Goal: Task Accomplishment & Management: Use online tool/utility

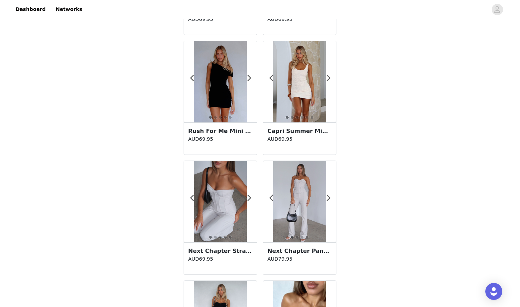
scroll to position [126, 0]
click at [329, 78] on span at bounding box center [328, 78] width 16 height 0
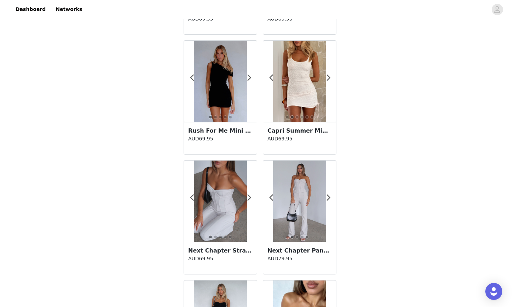
click at [331, 77] on div at bounding box center [299, 81] width 73 height 81
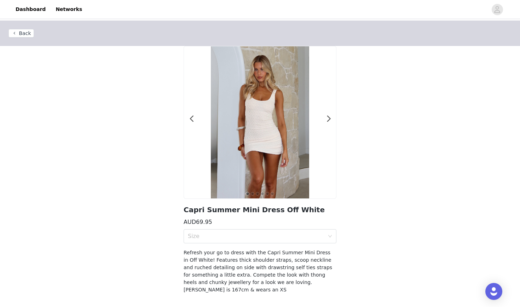
click at [325, 117] on div at bounding box center [260, 122] width 152 height 152
click at [329, 119] on span at bounding box center [329, 119] width 16 height 0
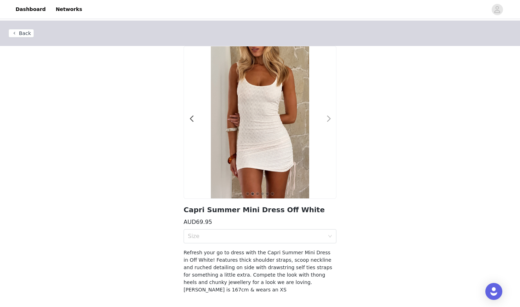
click at [329, 119] on span at bounding box center [329, 119] width 16 height 0
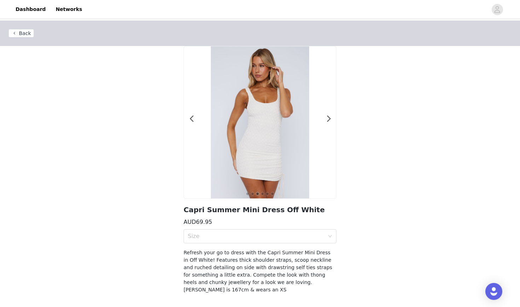
click at [24, 35] on button "Back" at bounding box center [20, 33] width 25 height 8
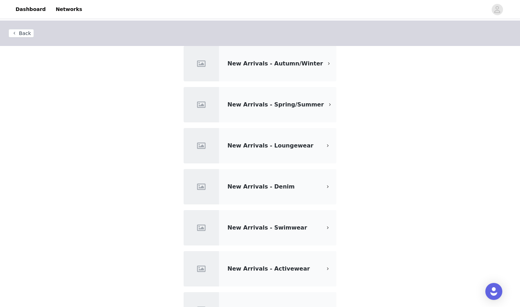
click at [252, 70] on div "New Arrivals - Autumn/Winter" at bounding box center [260, 63] width 153 height 35
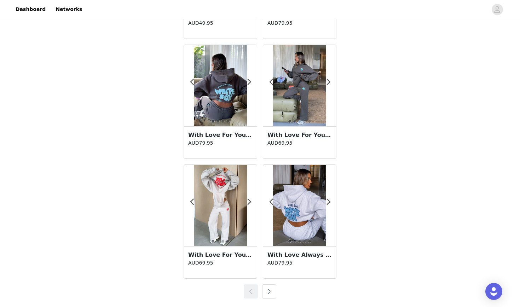
scroll to position [1200, 0]
click at [274, 295] on button "button" at bounding box center [269, 291] width 14 height 14
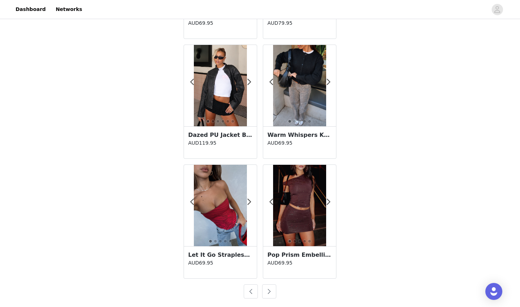
click at [274, 295] on button "button" at bounding box center [269, 291] width 14 height 14
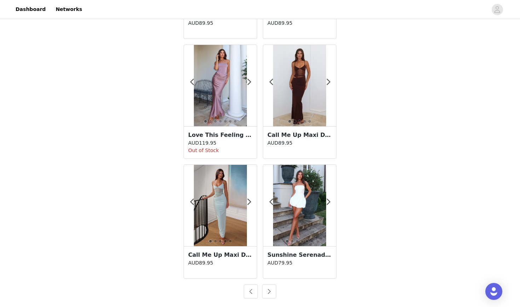
click at [274, 295] on button "button" at bounding box center [269, 291] width 14 height 14
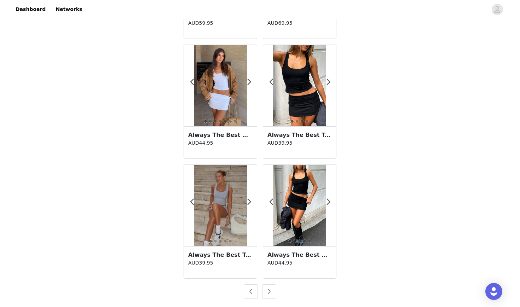
click at [267, 291] on button "button" at bounding box center [269, 291] width 14 height 14
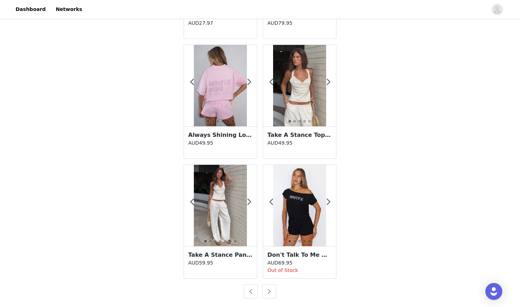
click at [268, 291] on button "button" at bounding box center [269, 291] width 14 height 14
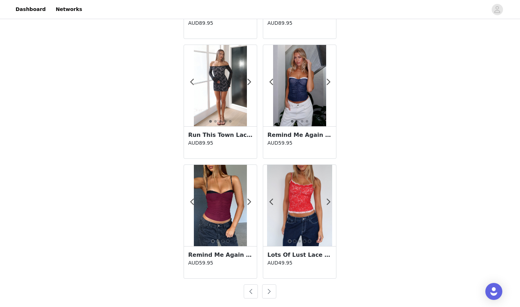
click at [273, 291] on button "button" at bounding box center [269, 291] width 14 height 14
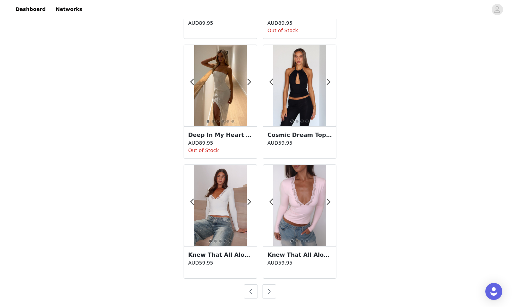
click at [273, 290] on button "button" at bounding box center [269, 291] width 14 height 14
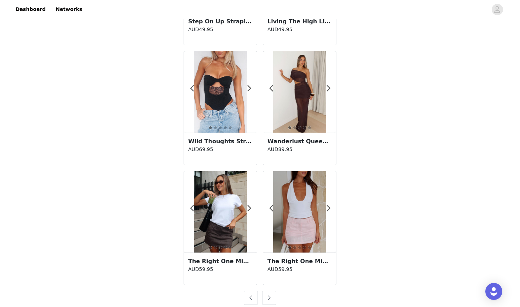
scroll to position [1193, 0]
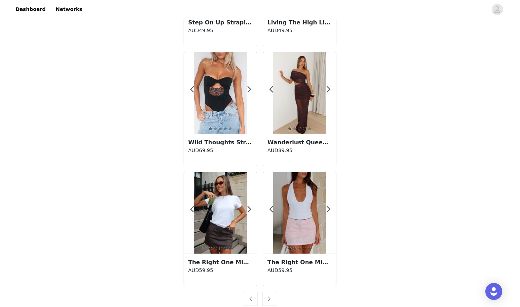
click at [266, 297] on button "button" at bounding box center [269, 299] width 14 height 14
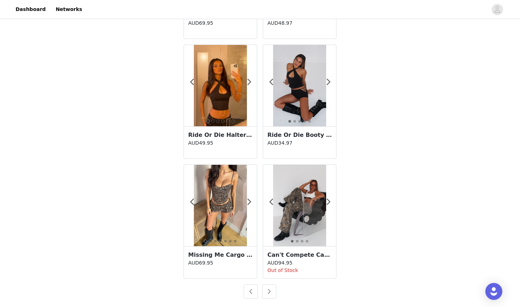
scroll to position [1200, 0]
click at [266, 290] on button "button" at bounding box center [269, 291] width 14 height 14
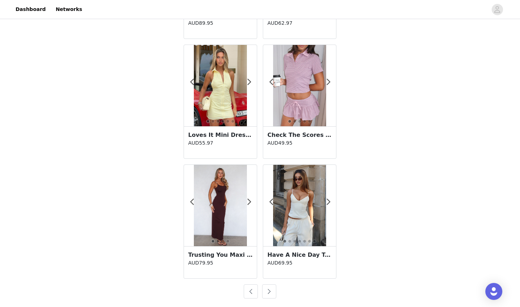
click at [270, 289] on button "button" at bounding box center [269, 291] width 14 height 14
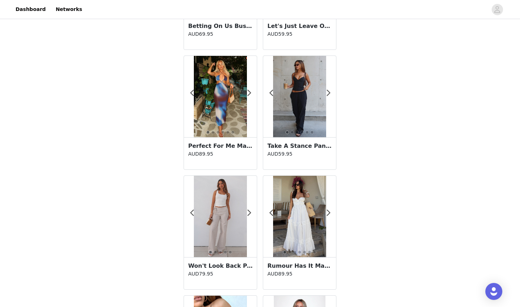
scroll to position [471, 0]
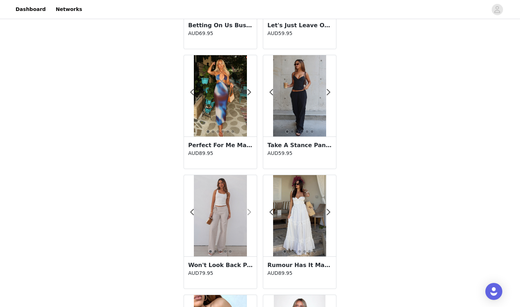
click at [249, 212] on span at bounding box center [249, 212] width 16 height 0
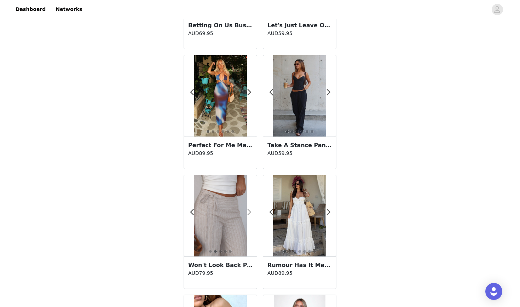
click at [249, 212] on span at bounding box center [249, 212] width 16 height 0
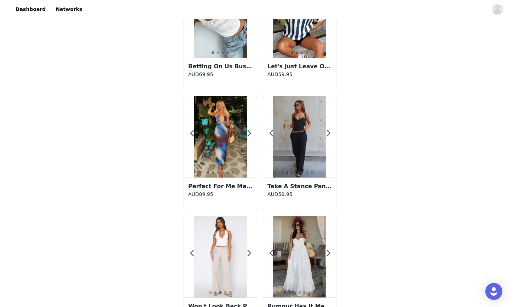
scroll to position [438, 0]
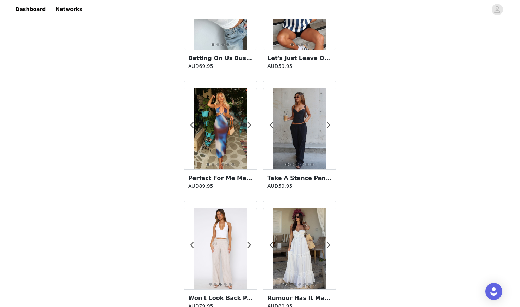
click at [228, 228] on img at bounding box center [220, 248] width 53 height 81
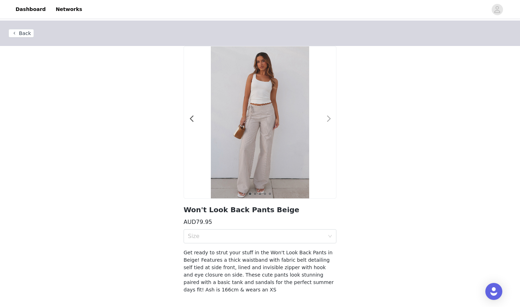
click at [328, 119] on span at bounding box center [329, 119] width 16 height 0
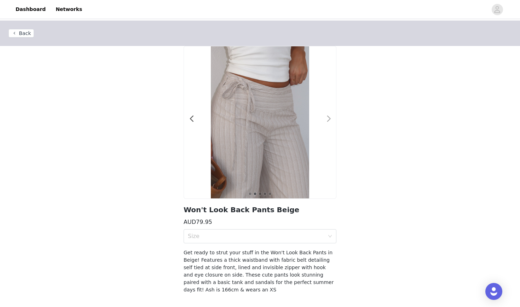
click at [328, 119] on span at bounding box center [329, 119] width 16 height 0
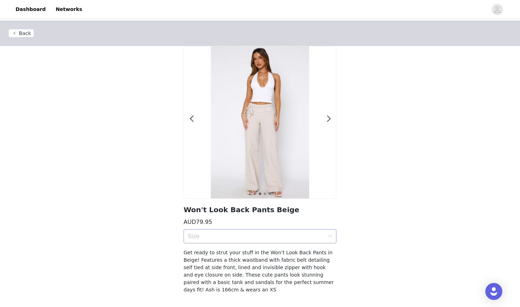
click at [280, 236] on div "Size" at bounding box center [256, 236] width 137 height 7
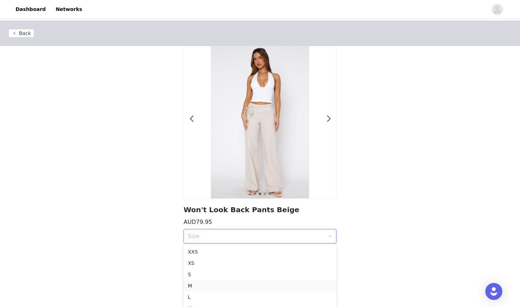
click at [217, 285] on div "M" at bounding box center [260, 286] width 144 height 8
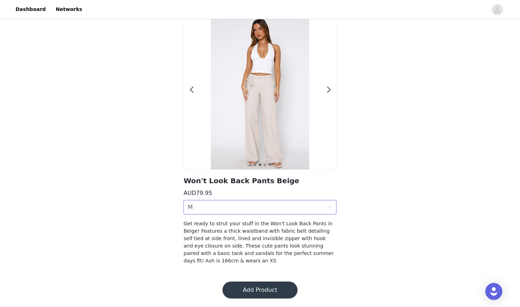
scroll to position [29, 0]
click at [261, 294] on button "Add Product" at bounding box center [259, 289] width 75 height 17
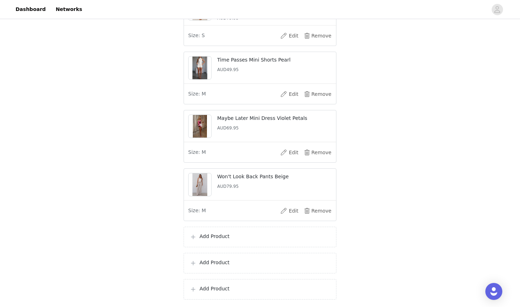
scroll to position [301, 0]
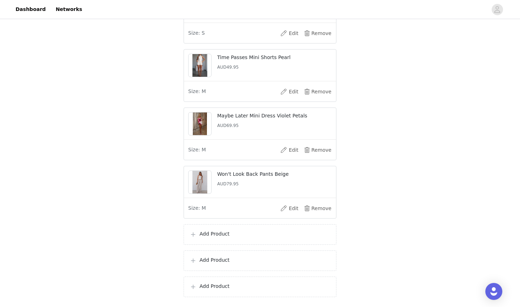
click at [226, 238] on p "Add Product" at bounding box center [264, 233] width 131 height 7
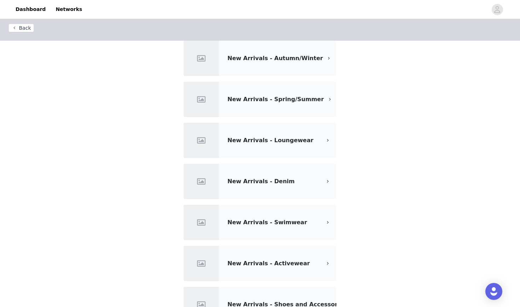
scroll to position [6, 0]
click at [261, 68] on div "New Arrivals - Autumn/Winter" at bounding box center [260, 57] width 153 height 35
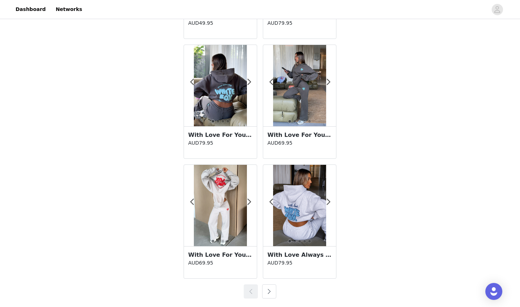
scroll to position [1200, 0]
click at [270, 284] on button "button" at bounding box center [269, 291] width 14 height 14
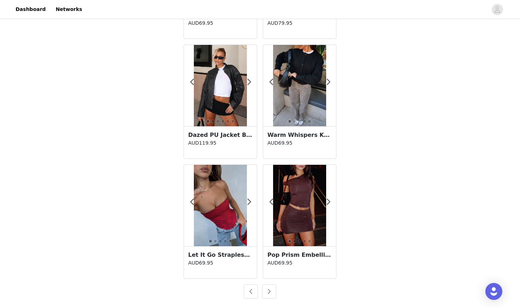
click at [270, 284] on button "button" at bounding box center [269, 291] width 14 height 14
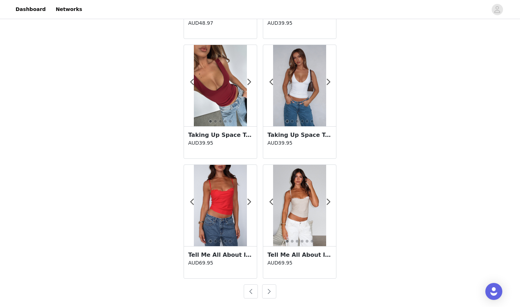
click at [270, 284] on button "button" at bounding box center [269, 291] width 14 height 14
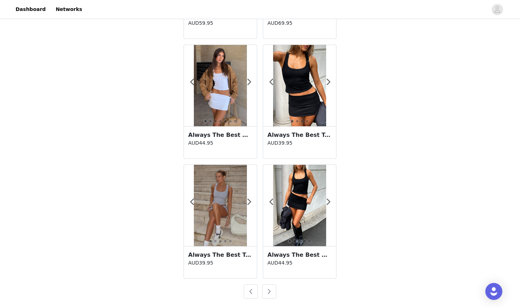
click at [269, 288] on button "button" at bounding box center [269, 291] width 14 height 14
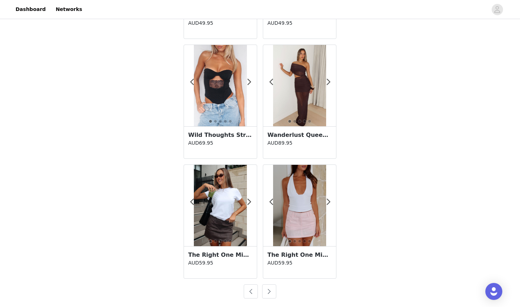
click at [269, 288] on button "button" at bounding box center [269, 291] width 14 height 14
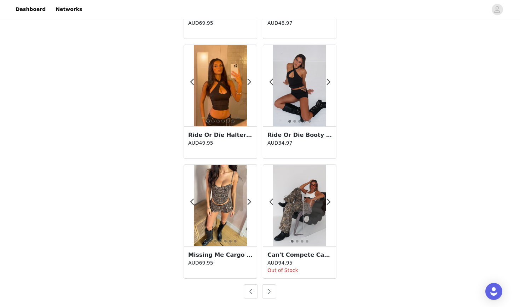
click at [269, 288] on button "button" at bounding box center [269, 291] width 14 height 14
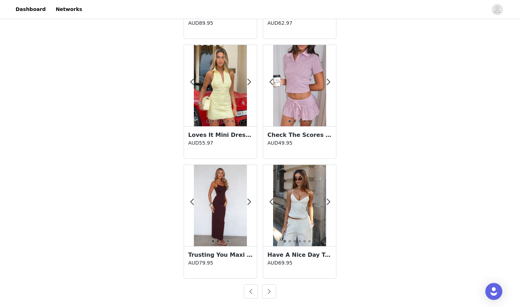
click at [271, 291] on button "button" at bounding box center [269, 291] width 14 height 14
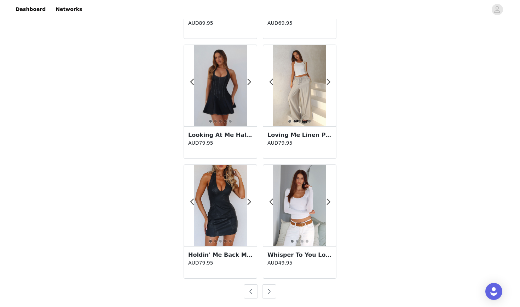
click at [267, 294] on button "button" at bounding box center [269, 291] width 14 height 14
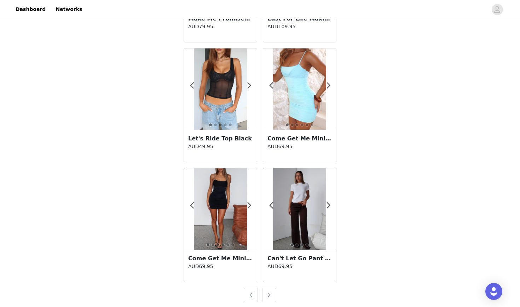
scroll to position [1196, 0]
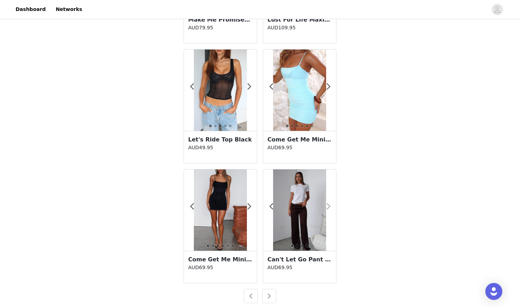
click at [327, 207] on span at bounding box center [328, 207] width 16 height 0
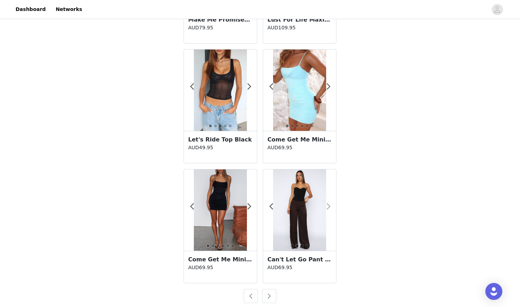
click at [327, 207] on span at bounding box center [328, 207] width 16 height 0
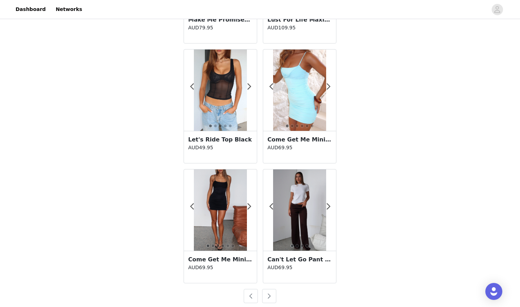
click at [295, 259] on h3 "Can't Let Go Pant Chocolate" at bounding box center [299, 259] width 64 height 8
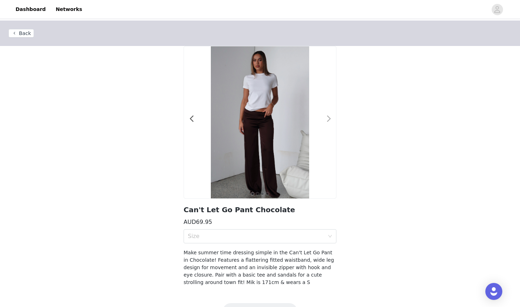
click at [326, 123] on div at bounding box center [324, 122] width 7 height 7
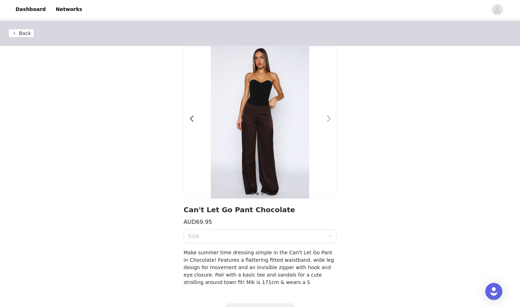
click at [326, 123] on div at bounding box center [324, 122] width 7 height 7
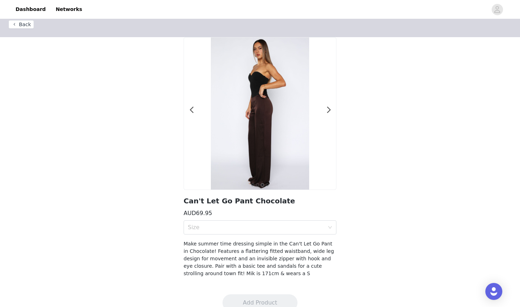
scroll to position [8, 0]
click at [27, 25] on button "Back" at bounding box center [20, 25] width 25 height 8
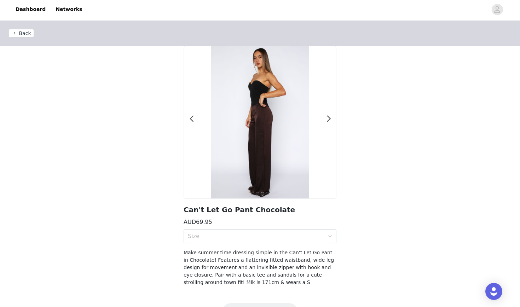
click at [17, 34] on button "Back" at bounding box center [20, 33] width 25 height 8
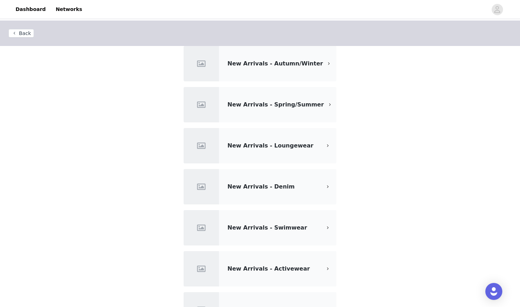
click at [279, 58] on div "New Arrivals - Autumn/Winter" at bounding box center [260, 63] width 153 height 35
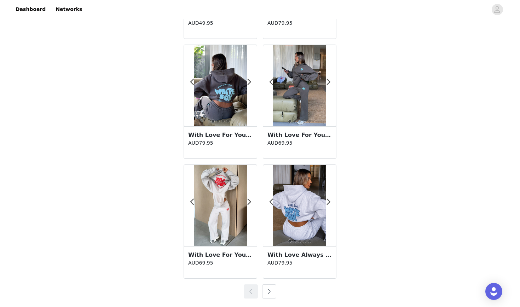
scroll to position [1200, 0]
click at [270, 290] on button "button" at bounding box center [269, 291] width 14 height 14
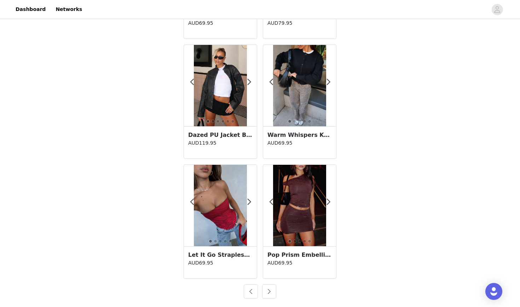
click at [270, 290] on button "button" at bounding box center [269, 291] width 14 height 14
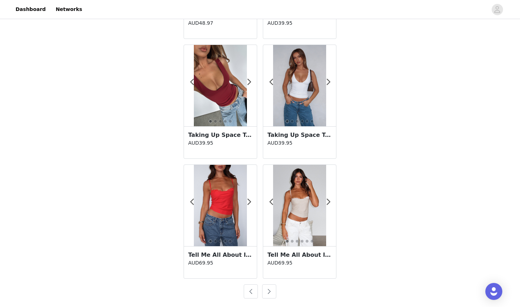
click at [270, 290] on button "button" at bounding box center [269, 291] width 14 height 14
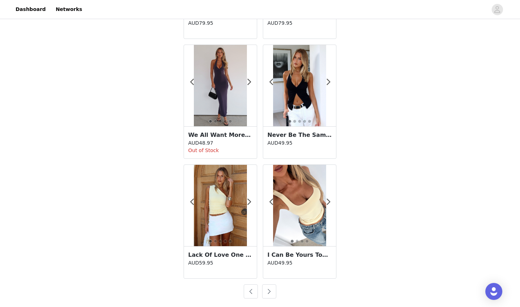
click at [270, 290] on button "button" at bounding box center [269, 291] width 14 height 14
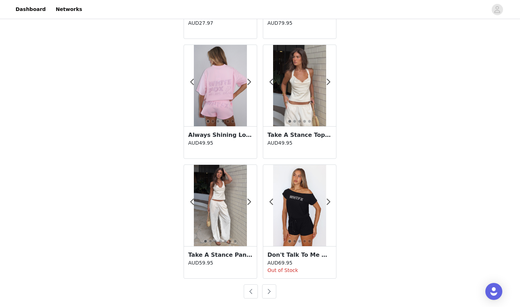
click at [270, 290] on button "button" at bounding box center [269, 291] width 14 height 14
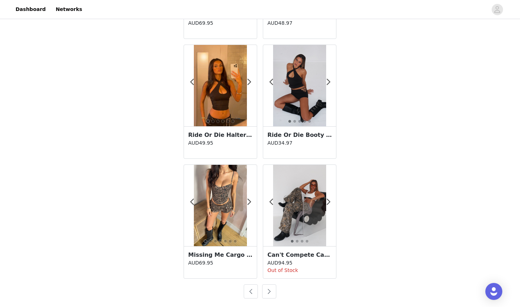
click at [270, 290] on button "button" at bounding box center [269, 291] width 14 height 14
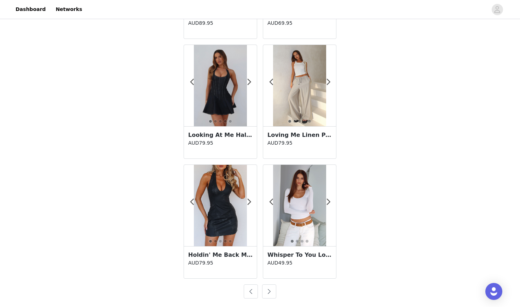
click at [270, 290] on button "button" at bounding box center [269, 291] width 14 height 14
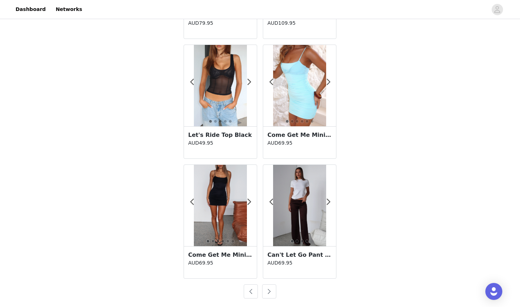
click at [270, 290] on button "button" at bounding box center [269, 291] width 14 height 14
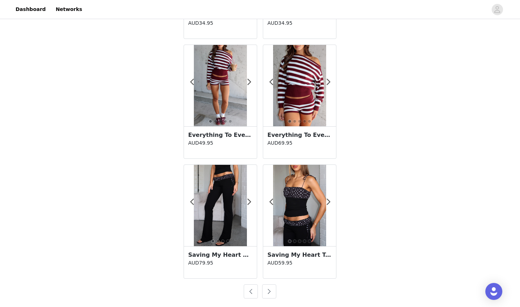
click at [249, 291] on button "button" at bounding box center [251, 291] width 14 height 14
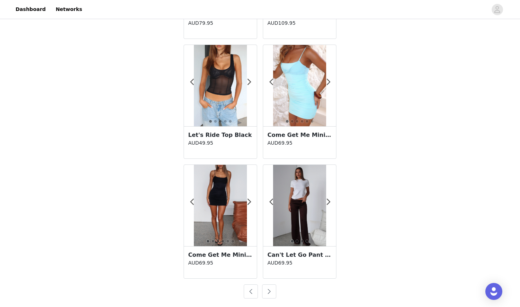
click at [267, 288] on button "button" at bounding box center [269, 291] width 14 height 14
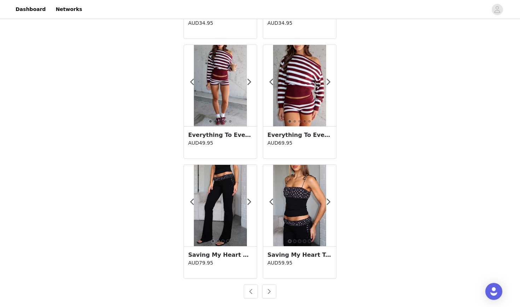
click at [271, 296] on button "button" at bounding box center [269, 291] width 14 height 14
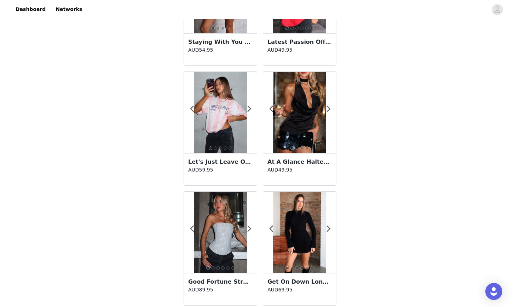
scroll to position [1057, 0]
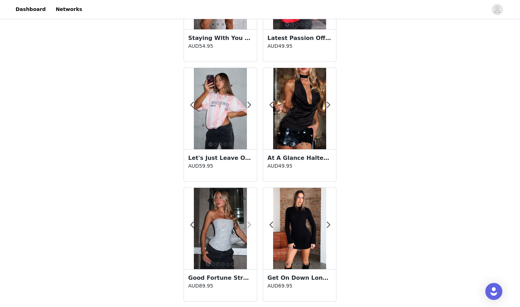
click at [251, 225] on span at bounding box center [249, 225] width 16 height 0
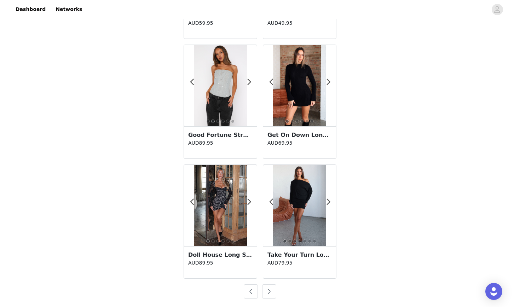
scroll to position [1200, 0]
click at [268, 294] on button "button" at bounding box center [269, 291] width 14 height 14
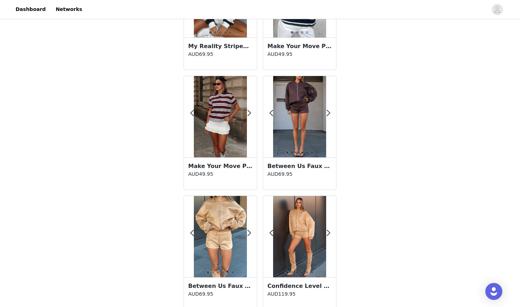
scroll to position [1127, 0]
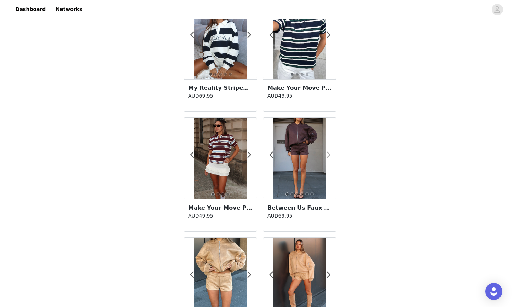
click at [326, 155] on span at bounding box center [328, 155] width 16 height 0
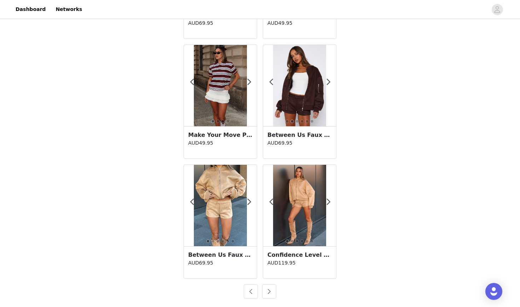
scroll to position [1200, 0]
click at [271, 292] on button "button" at bounding box center [269, 291] width 14 height 14
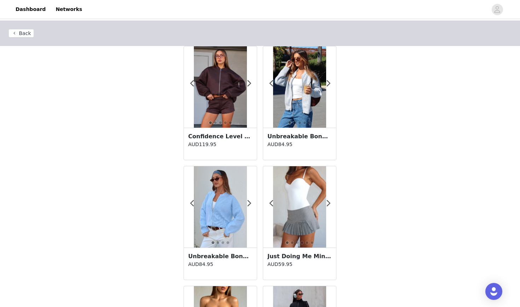
scroll to position [0, 0]
click at [29, 33] on button "Back" at bounding box center [20, 33] width 25 height 8
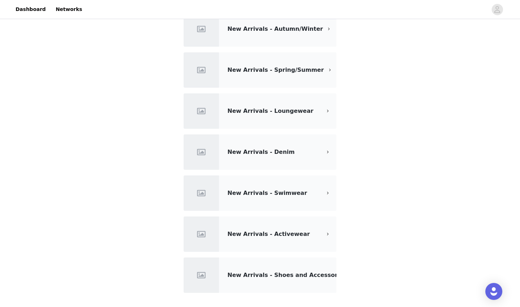
scroll to position [35, 0]
click at [270, 280] on div "New Arrivals - Shoes and Accessories" at bounding box center [260, 274] width 153 height 35
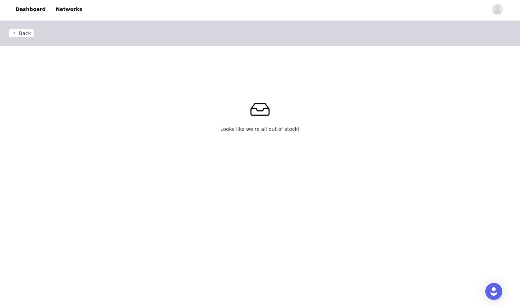
click at [23, 29] on button "Back" at bounding box center [20, 33] width 25 height 8
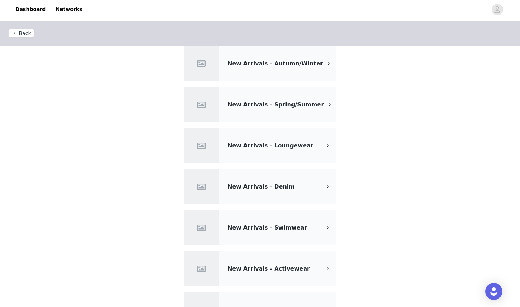
click at [286, 187] on div "New Arrivals - Denim" at bounding box center [274, 186] width 94 height 8
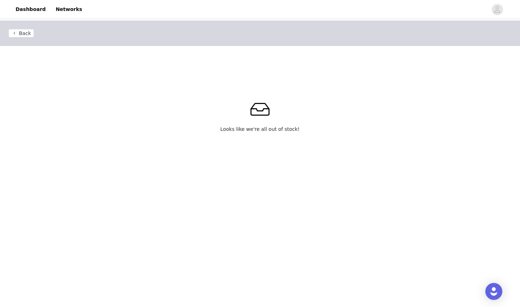
click at [26, 33] on button "Back" at bounding box center [20, 33] width 25 height 8
click at [27, 34] on button "Back" at bounding box center [20, 33] width 25 height 8
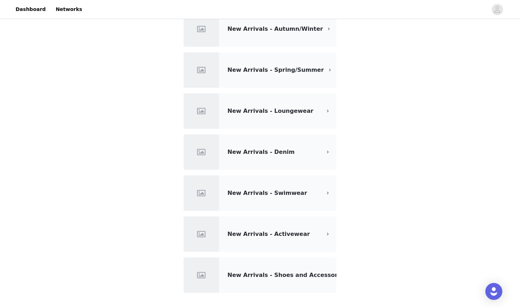
scroll to position [35, 0]
click at [285, 111] on span "New Arrivals - Loungewear" at bounding box center [270, 111] width 86 height 7
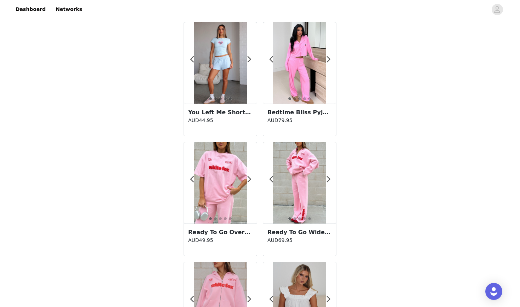
scroll to position [381, 0]
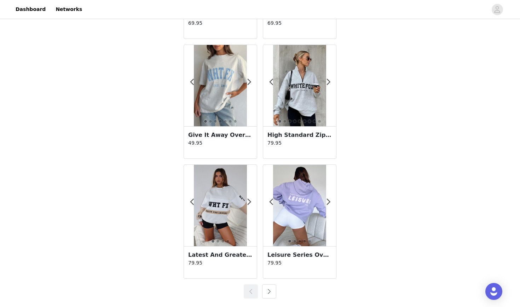
scroll to position [1200, 0]
click at [268, 286] on button "button" at bounding box center [269, 291] width 14 height 14
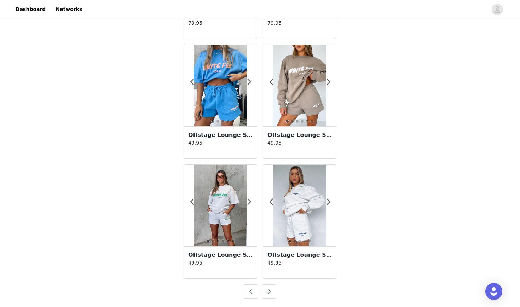
click at [269, 294] on button "button" at bounding box center [269, 291] width 14 height 14
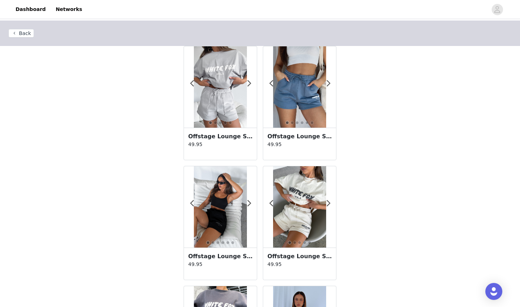
scroll to position [0, 0]
click at [19, 32] on button "Back" at bounding box center [20, 33] width 25 height 8
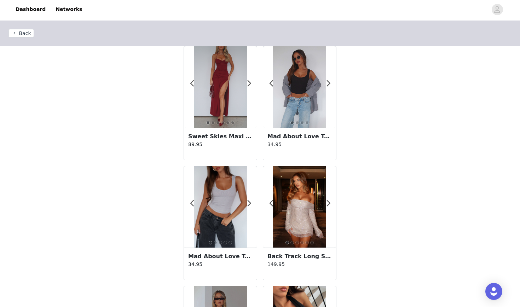
click at [22, 33] on button "Back" at bounding box center [20, 33] width 25 height 8
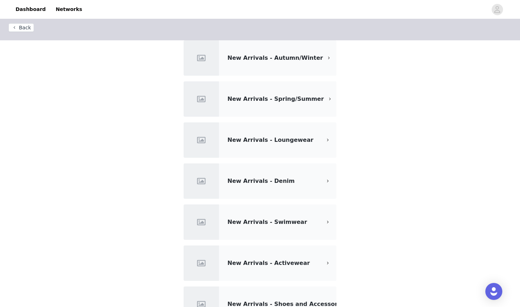
scroll to position [7, 0]
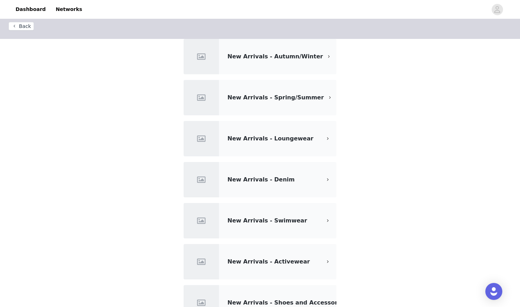
click at [293, 100] on span "New Arrivals - Spring/Summer" at bounding box center [275, 97] width 96 height 7
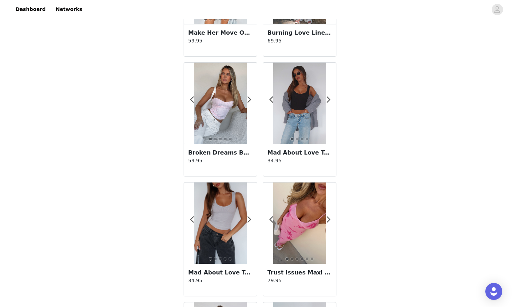
scroll to position [112, 0]
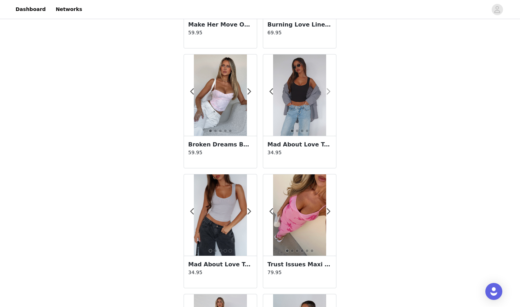
click at [329, 92] on span at bounding box center [328, 92] width 16 height 0
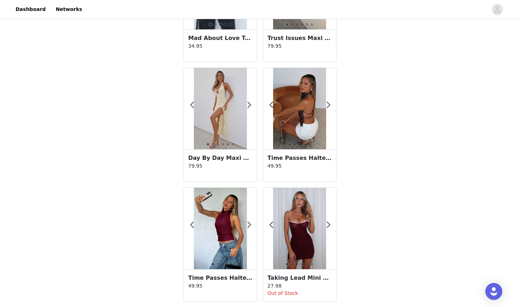
scroll to position [334, 0]
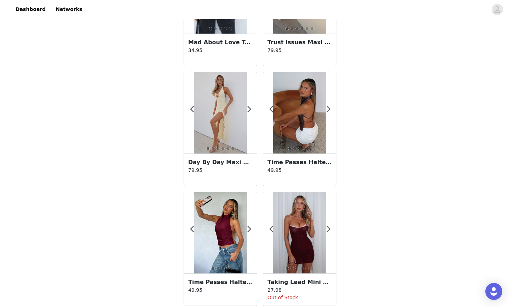
click at [305, 137] on img at bounding box center [299, 112] width 53 height 81
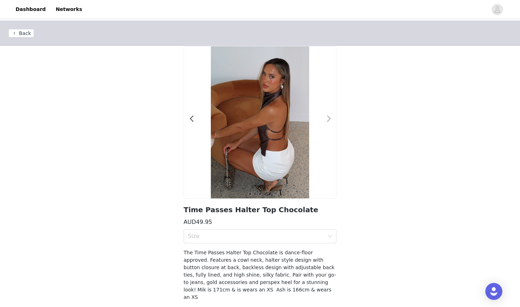
click at [330, 119] on span at bounding box center [329, 119] width 16 height 0
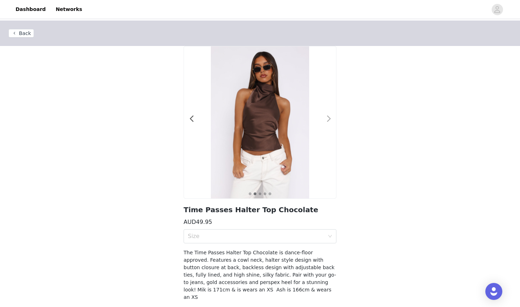
click at [330, 119] on span at bounding box center [329, 119] width 16 height 0
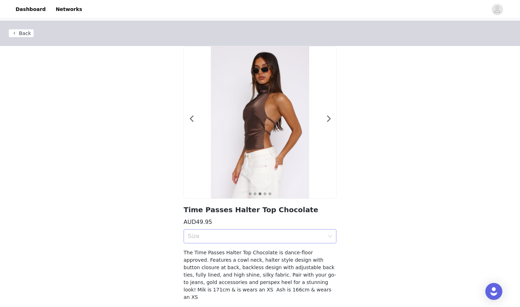
click at [290, 242] on div "Size" at bounding box center [258, 236] width 140 height 13
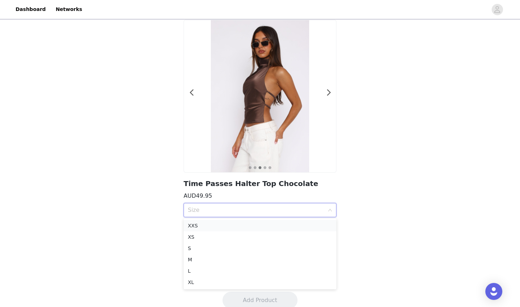
scroll to position [29, 0]
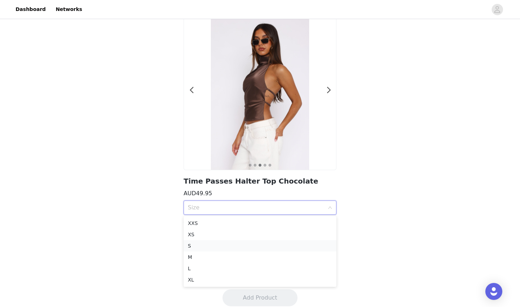
click at [240, 247] on div "S" at bounding box center [260, 246] width 144 height 8
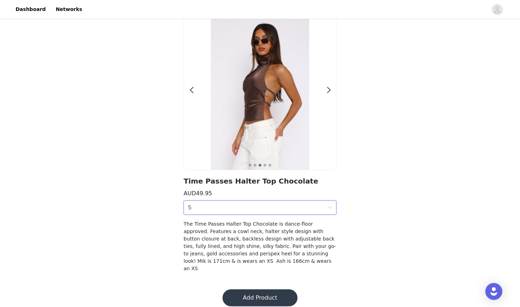
click at [254, 295] on button "Add Product" at bounding box center [259, 297] width 75 height 17
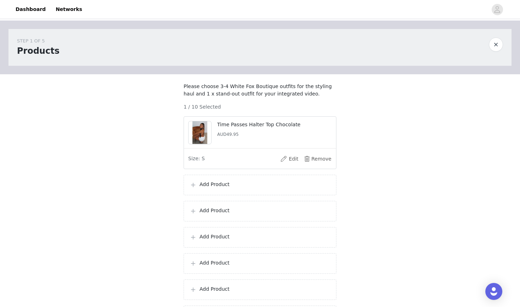
click at [230, 188] on p "Add Product" at bounding box center [264, 184] width 131 height 7
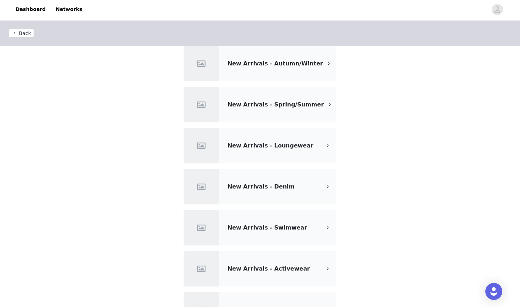
click at [252, 101] on span "New Arrivals - Spring/Summer" at bounding box center [275, 104] width 96 height 7
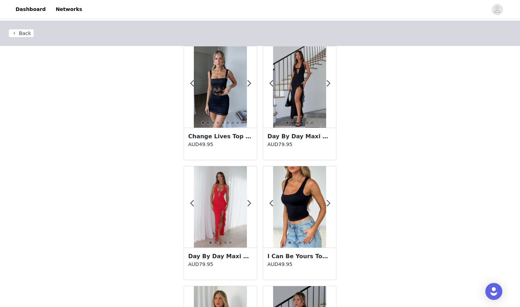
scroll to position [6, 0]
